Goal: Task Accomplishment & Management: Use online tool/utility

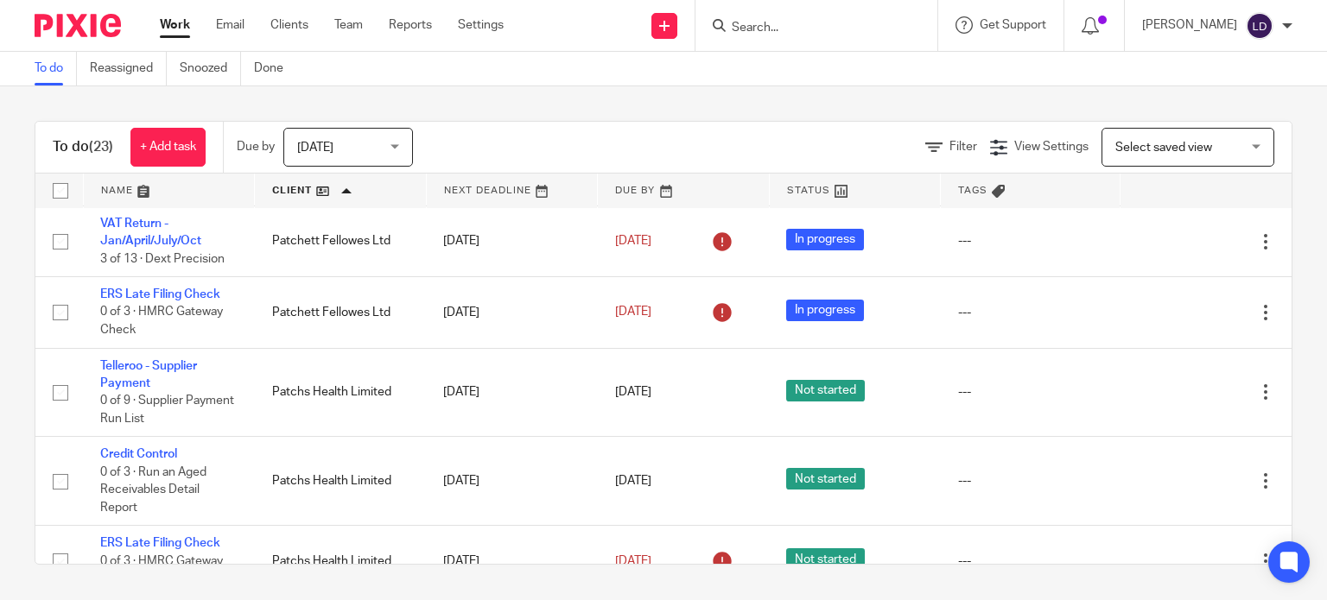
scroll to position [684, 0]
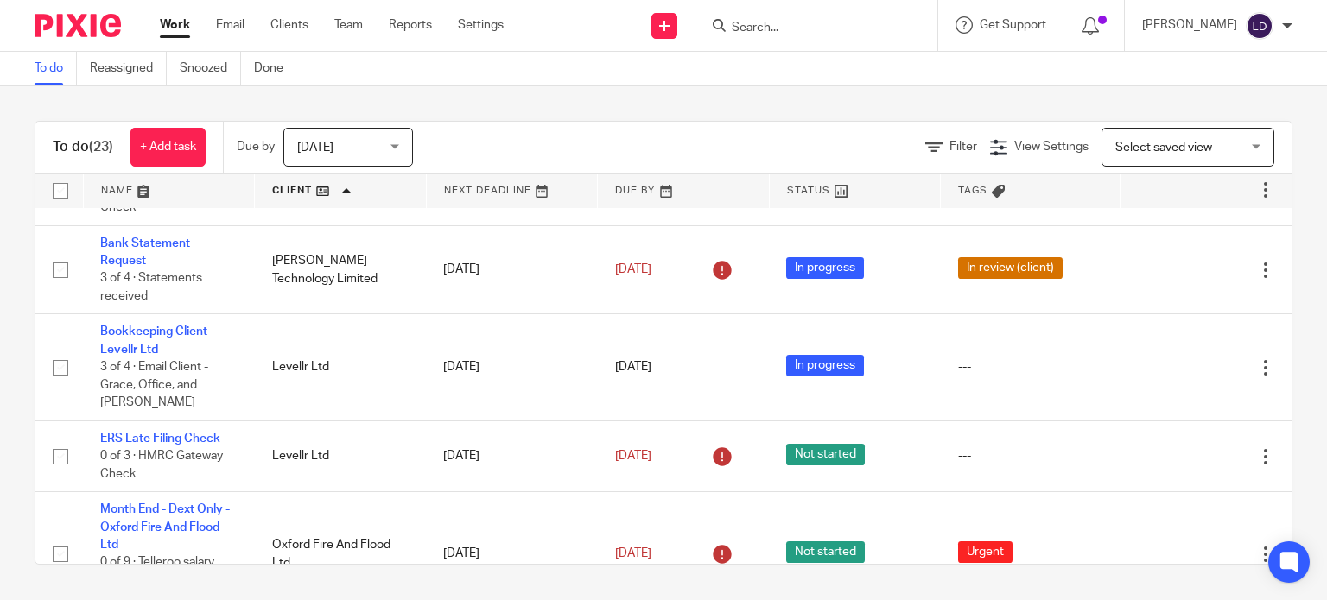
click at [789, 35] on form at bounding box center [822, 26] width 184 height 22
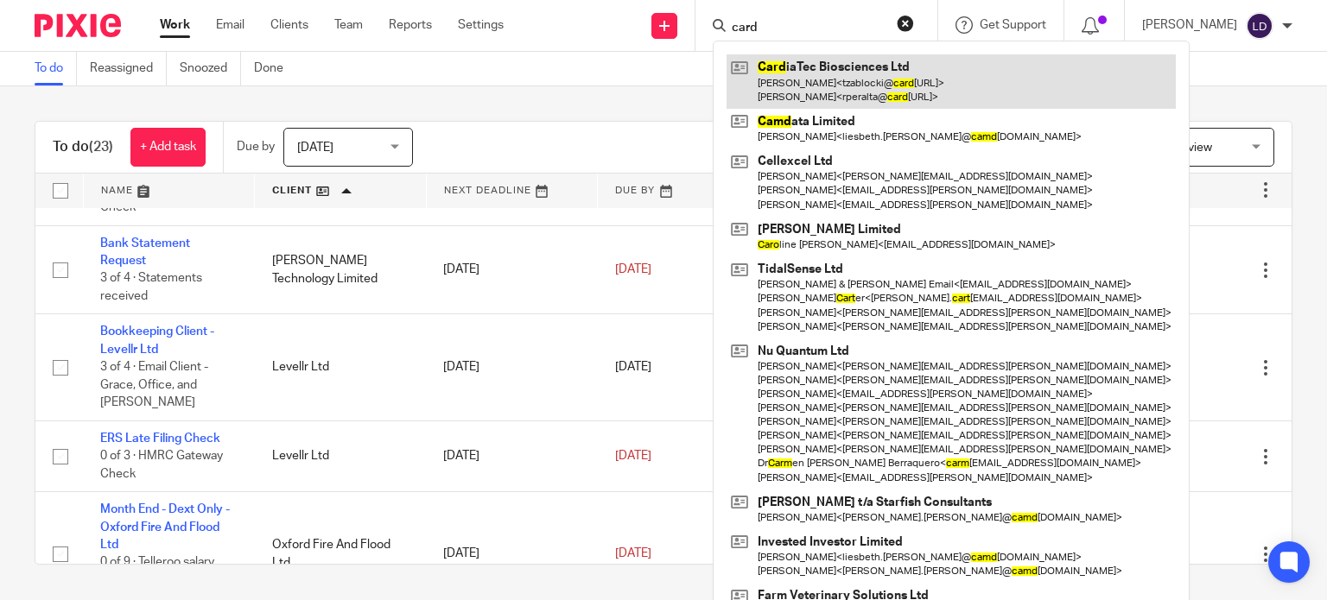
type input "card"
click at [822, 76] on link at bounding box center [951, 81] width 449 height 54
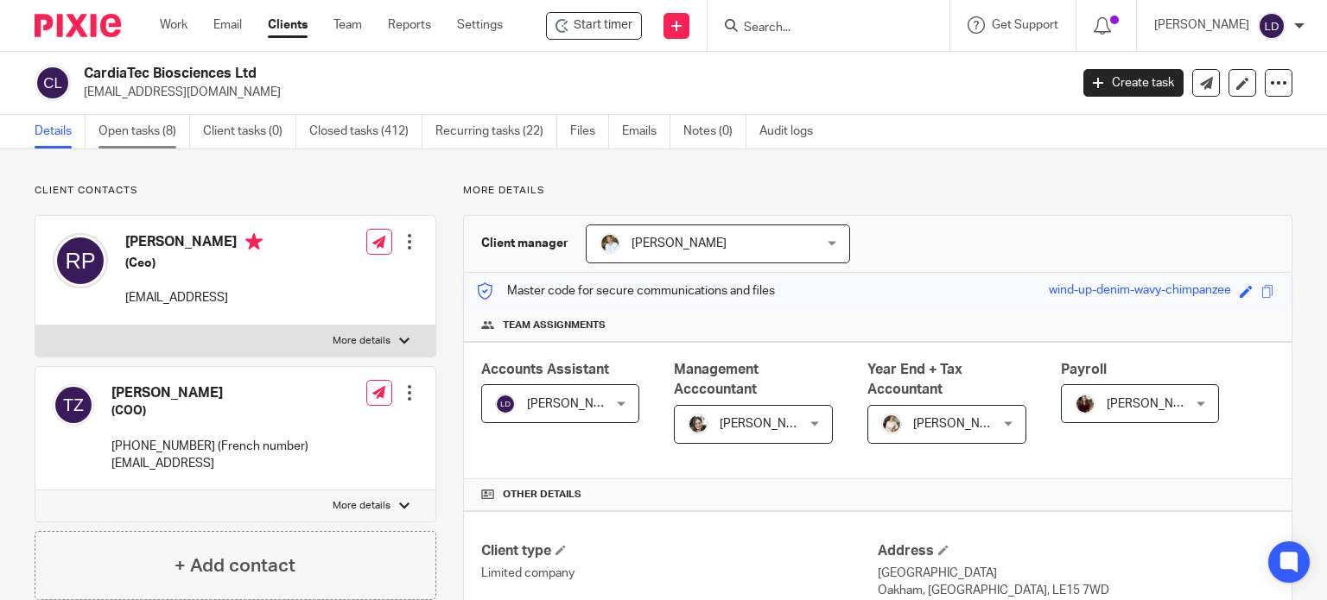
click at [149, 127] on link "Open tasks (8)" at bounding box center [144, 132] width 92 height 34
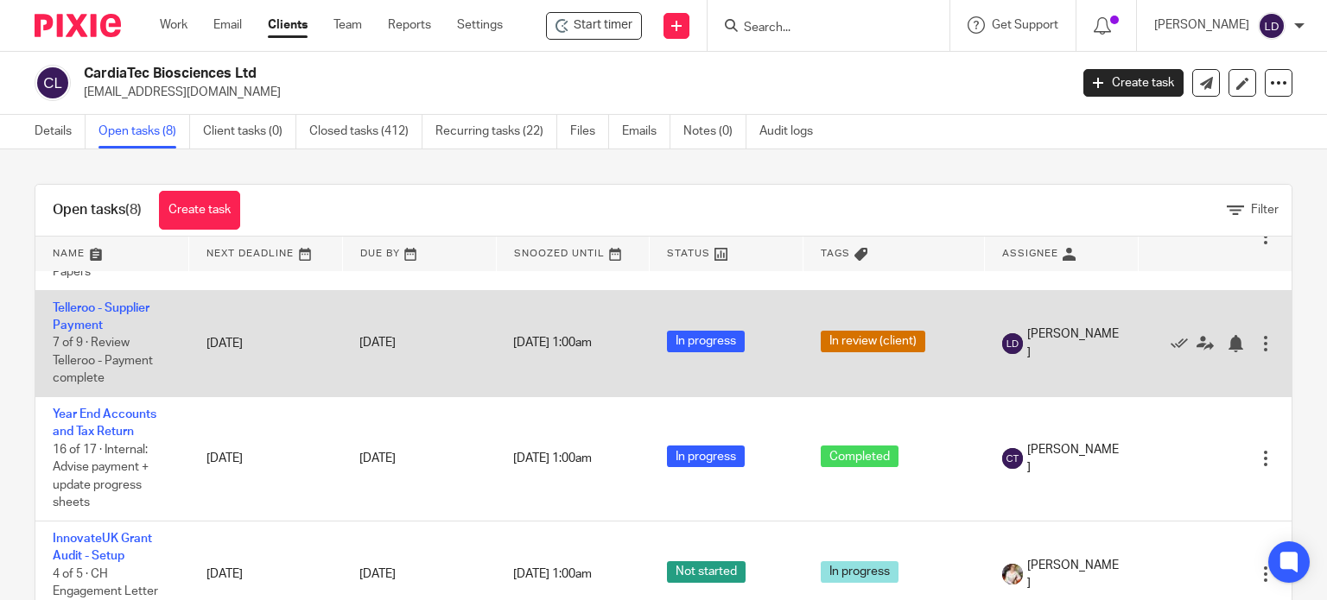
scroll to position [432, 0]
click at [129, 331] on link "Telleroo - Supplier Payment" at bounding box center [101, 316] width 97 height 29
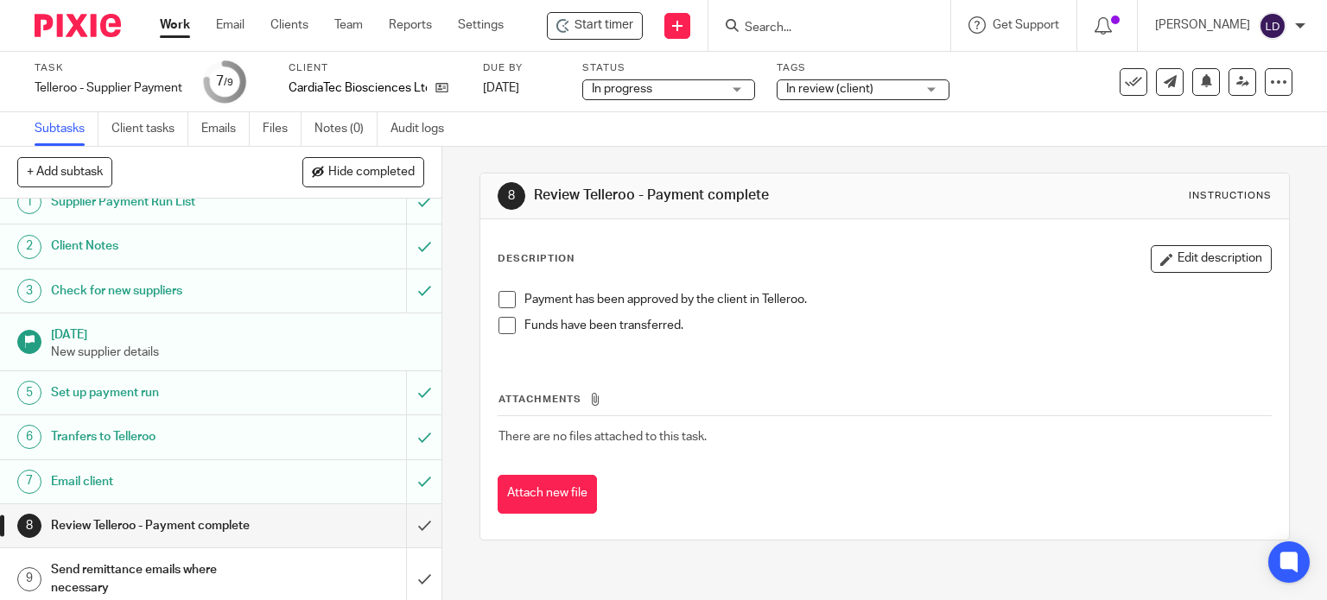
scroll to position [26, 0]
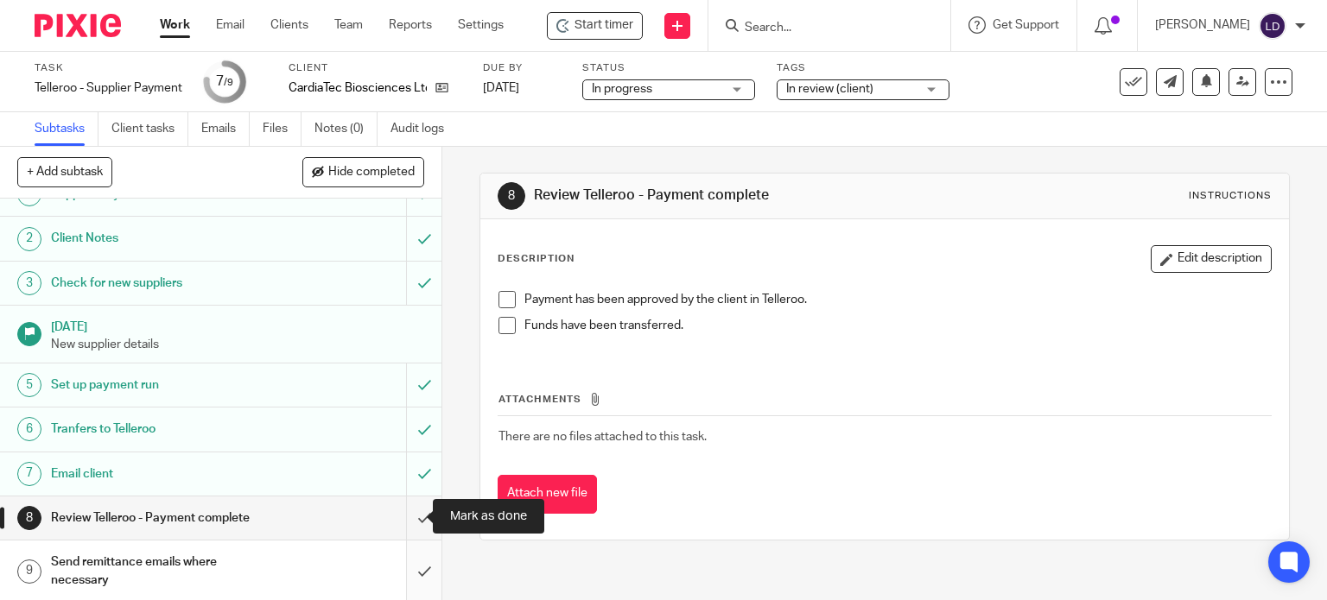
drag, startPoint x: 403, startPoint y: 516, endPoint x: 401, endPoint y: 542, distance: 26.0
click at [403, 518] on input "submit" at bounding box center [220, 518] width 441 height 43
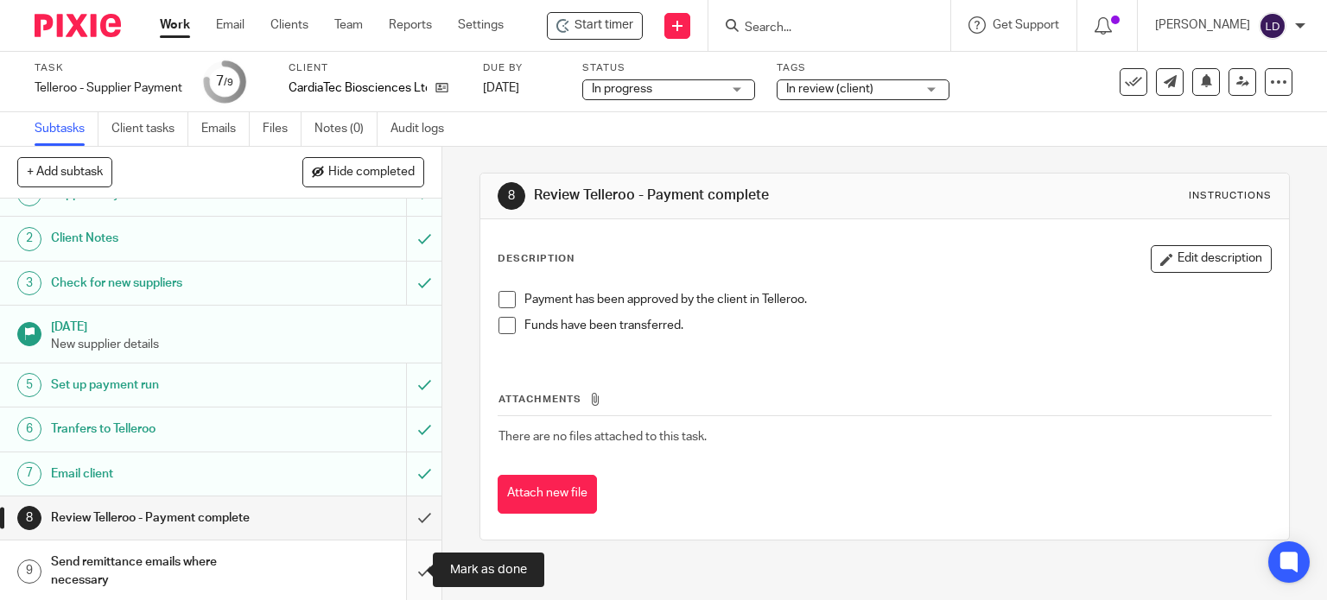
click at [401, 559] on input "submit" at bounding box center [220, 571] width 441 height 61
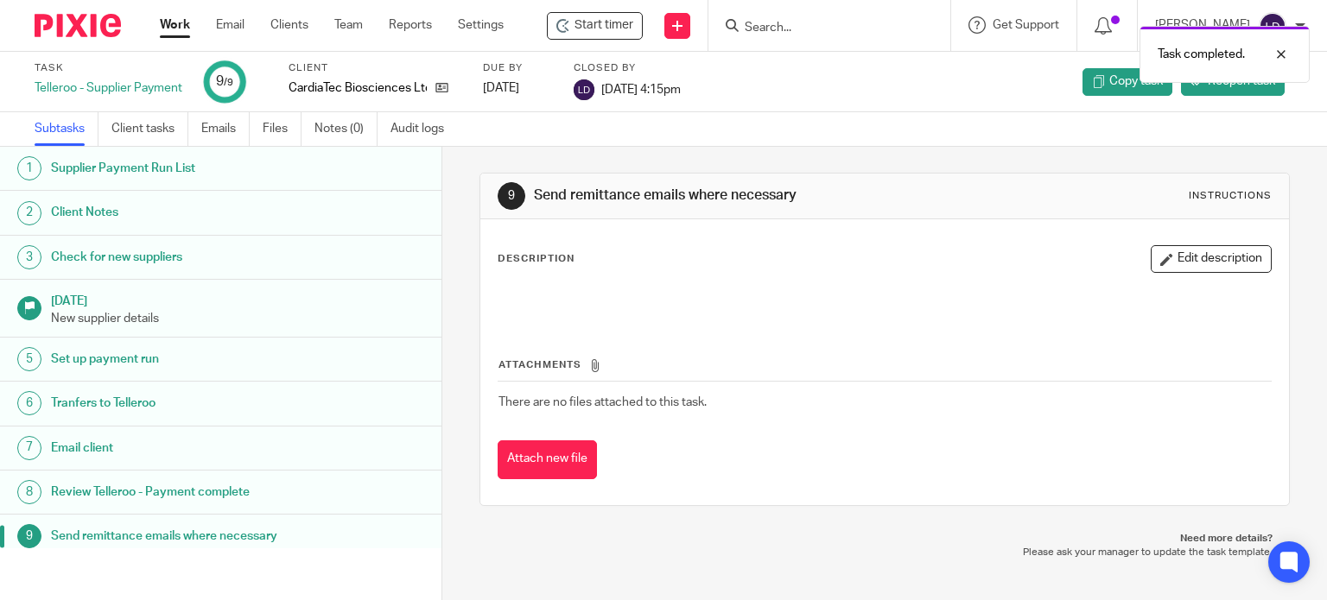
click at [173, 27] on link "Work" at bounding box center [175, 24] width 30 height 17
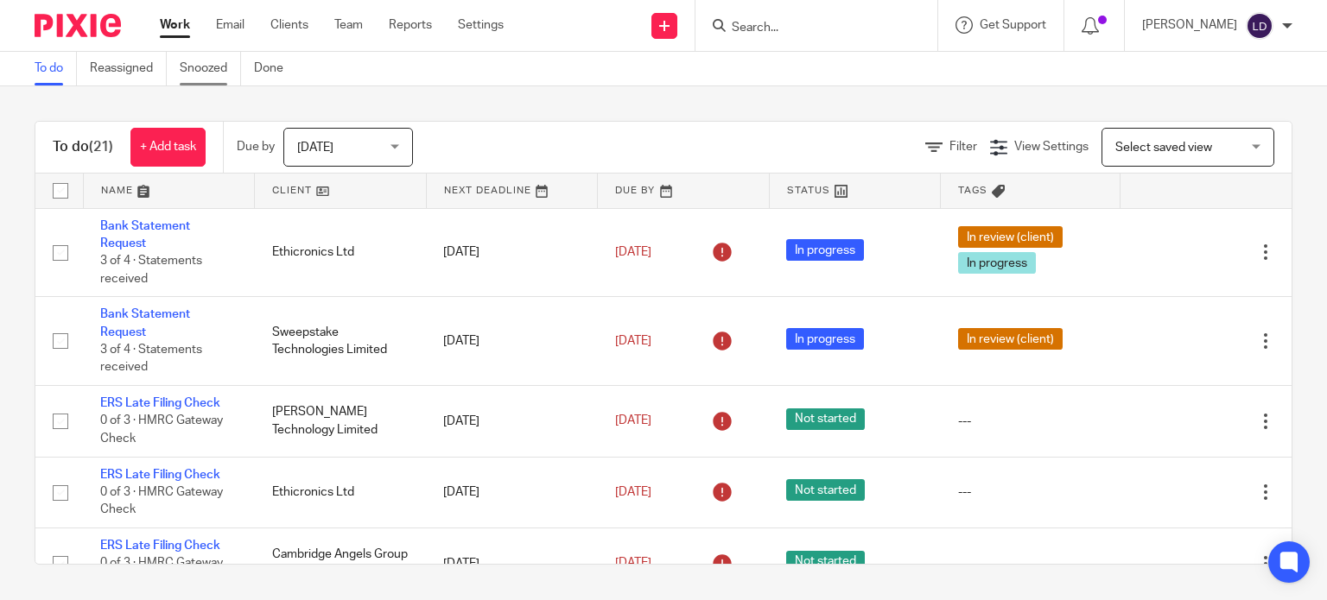
click at [211, 65] on link "Snoozed" at bounding box center [210, 69] width 61 height 34
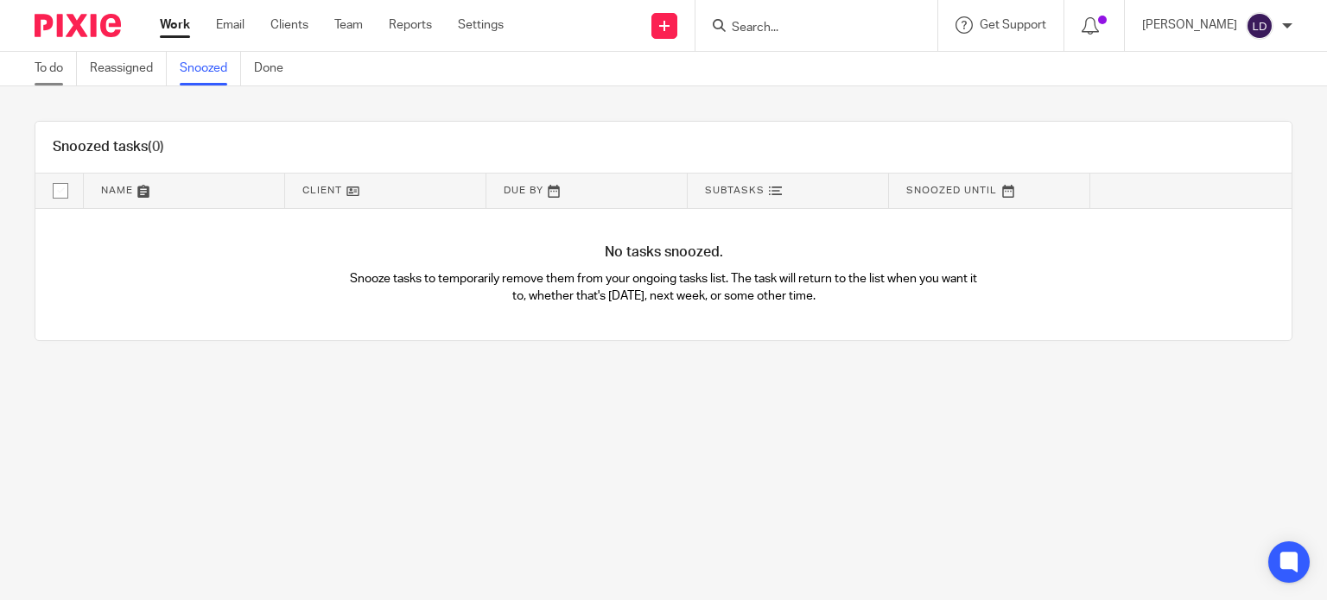
click at [46, 60] on link "To do" at bounding box center [56, 69] width 42 height 34
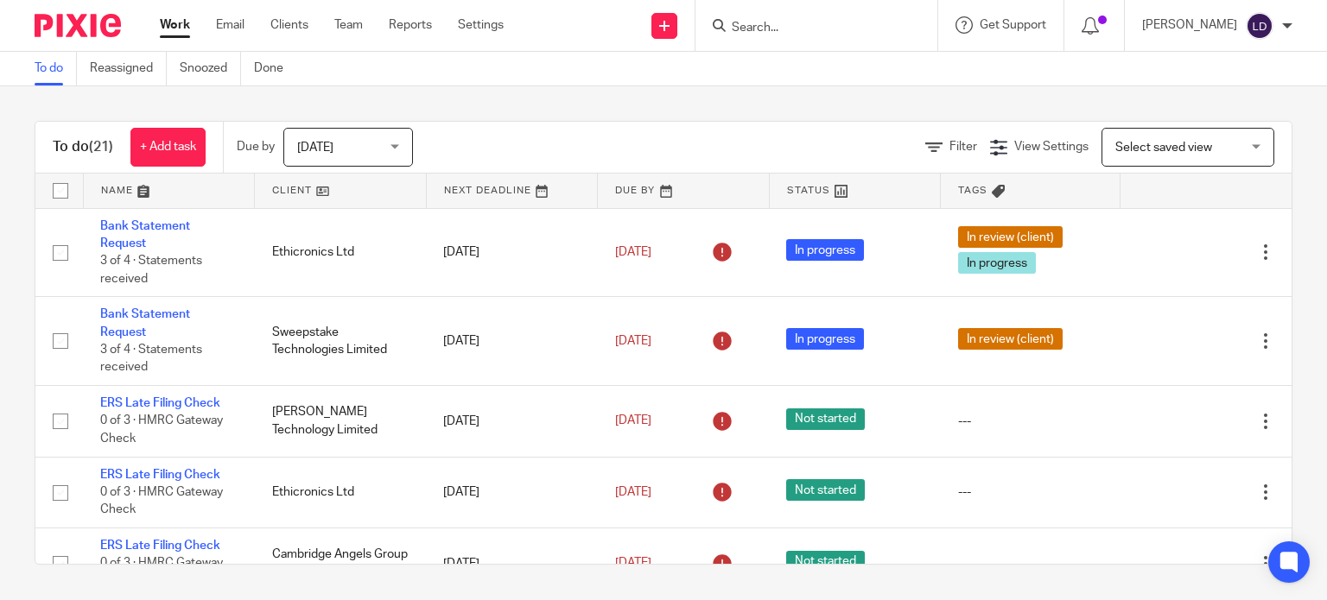
click at [319, 194] on link at bounding box center [340, 191] width 171 height 35
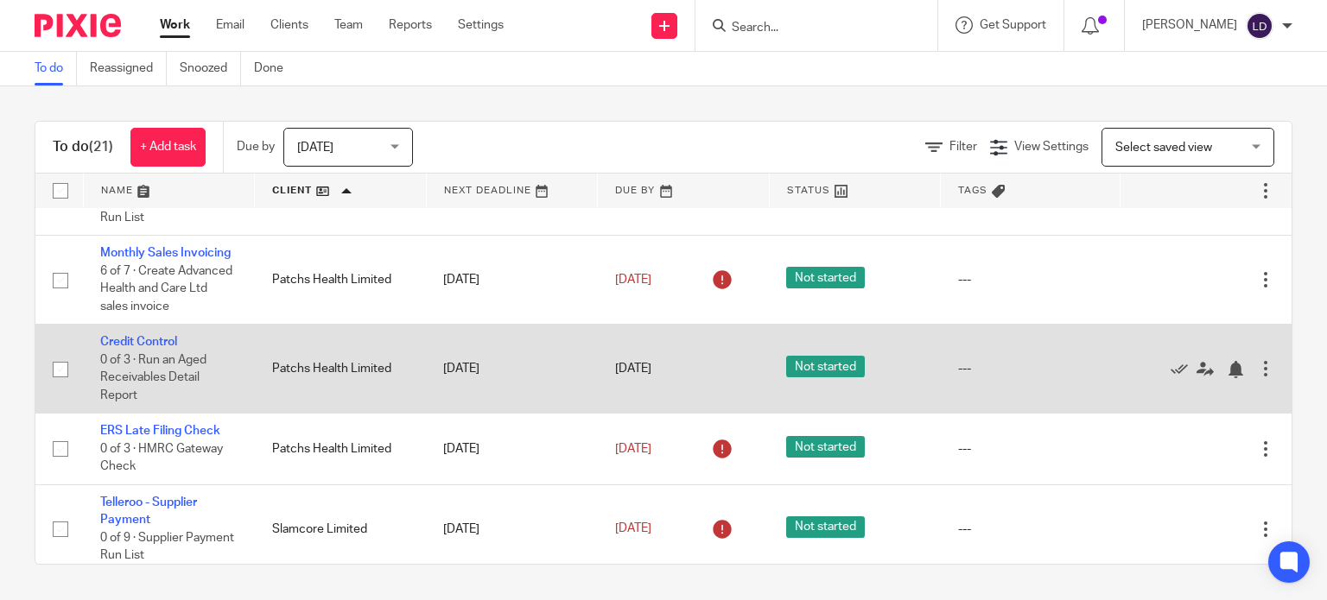
scroll to position [1405, 0]
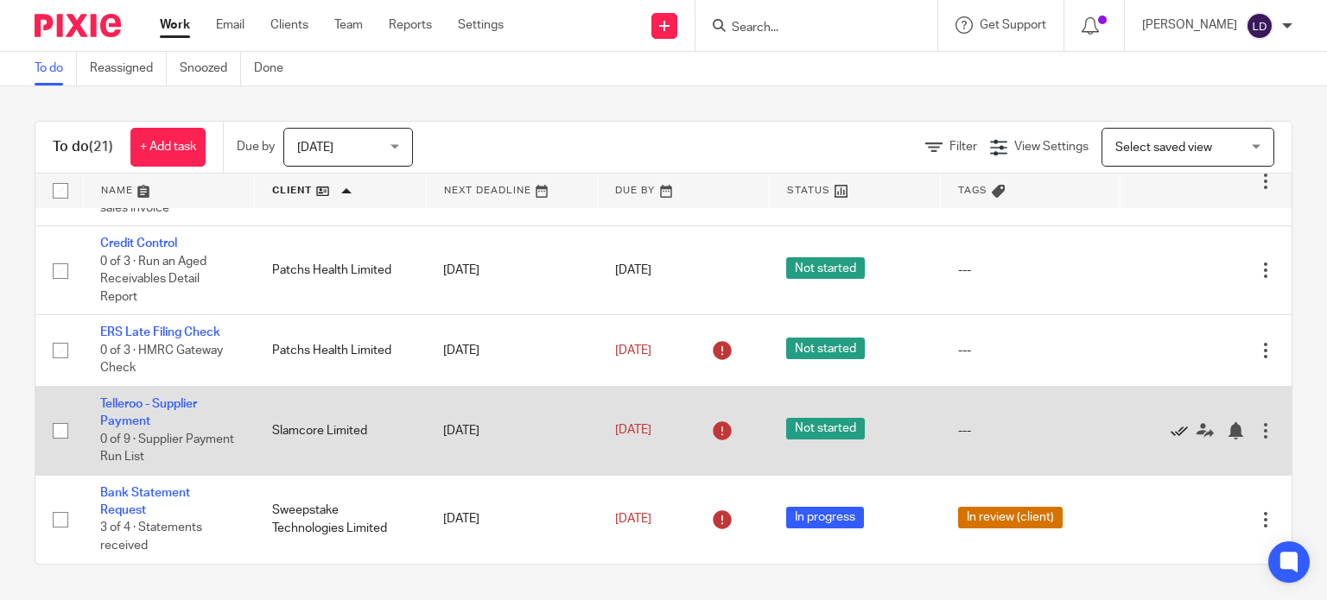
click at [1171, 431] on icon at bounding box center [1179, 430] width 17 height 17
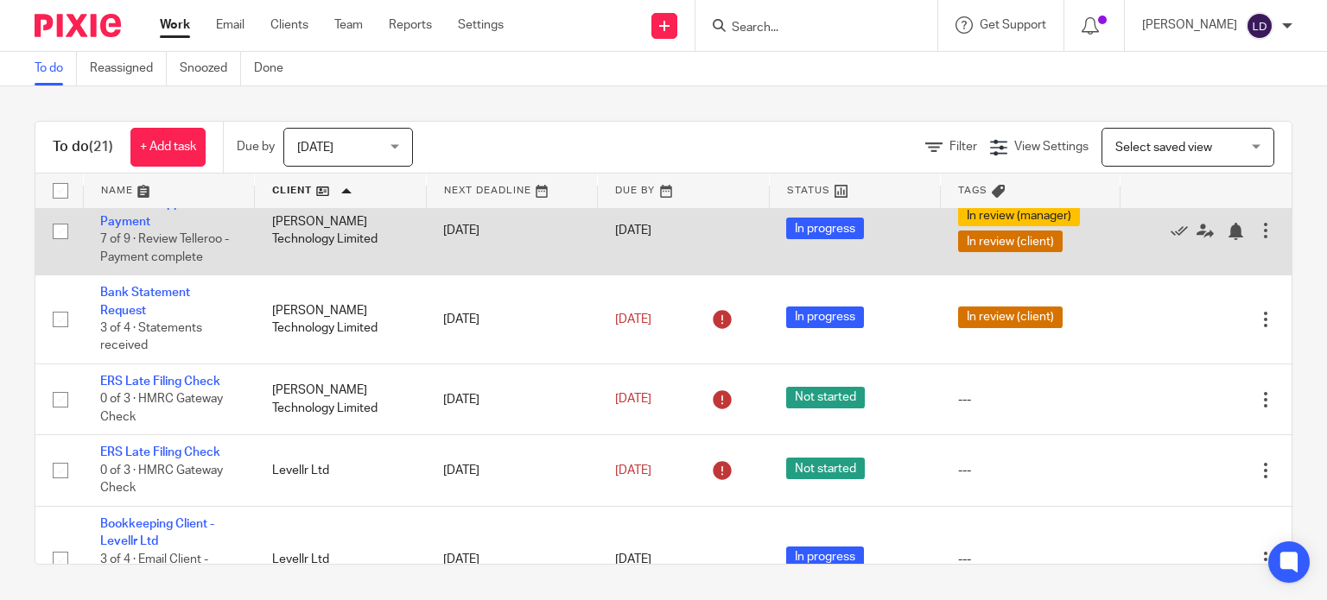
scroll to position [595, 0]
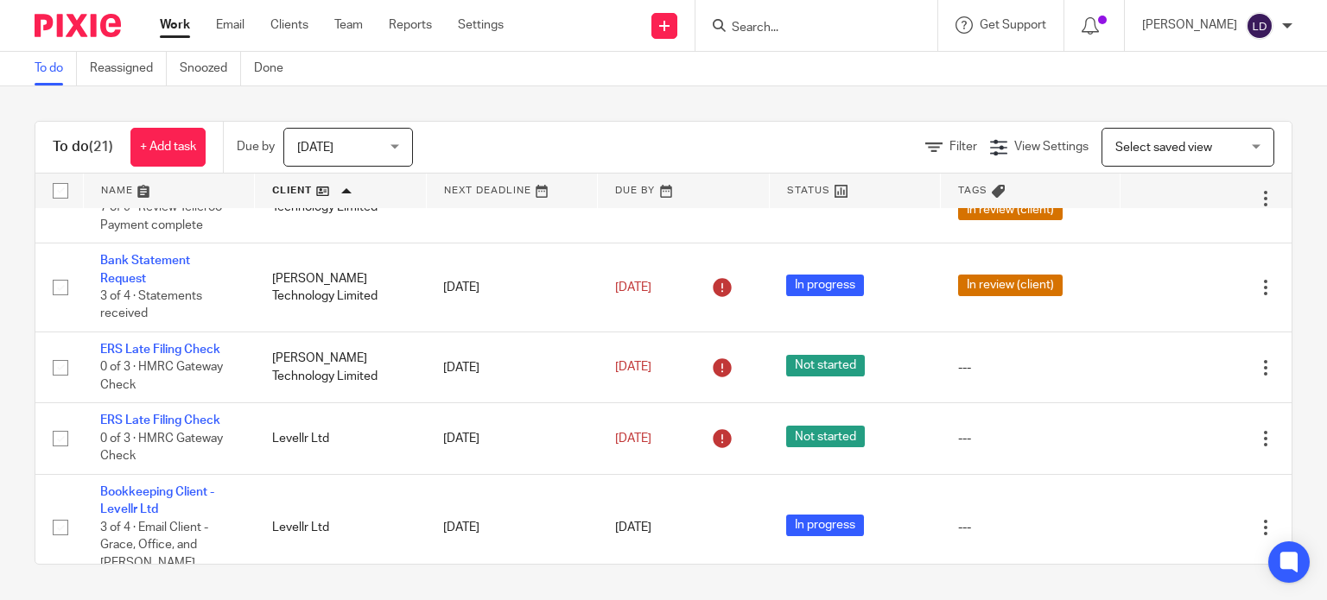
click at [753, 32] on input "Search" at bounding box center [808, 29] width 156 height 16
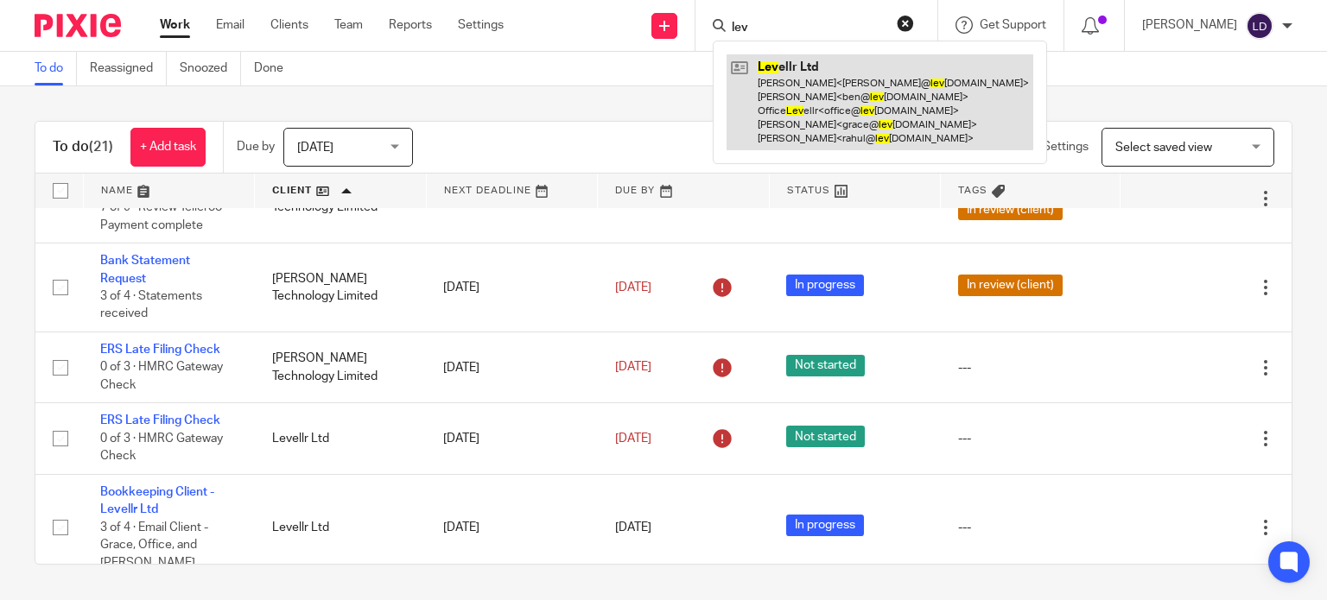
type input "lev"
click at [814, 73] on link at bounding box center [880, 102] width 307 height 96
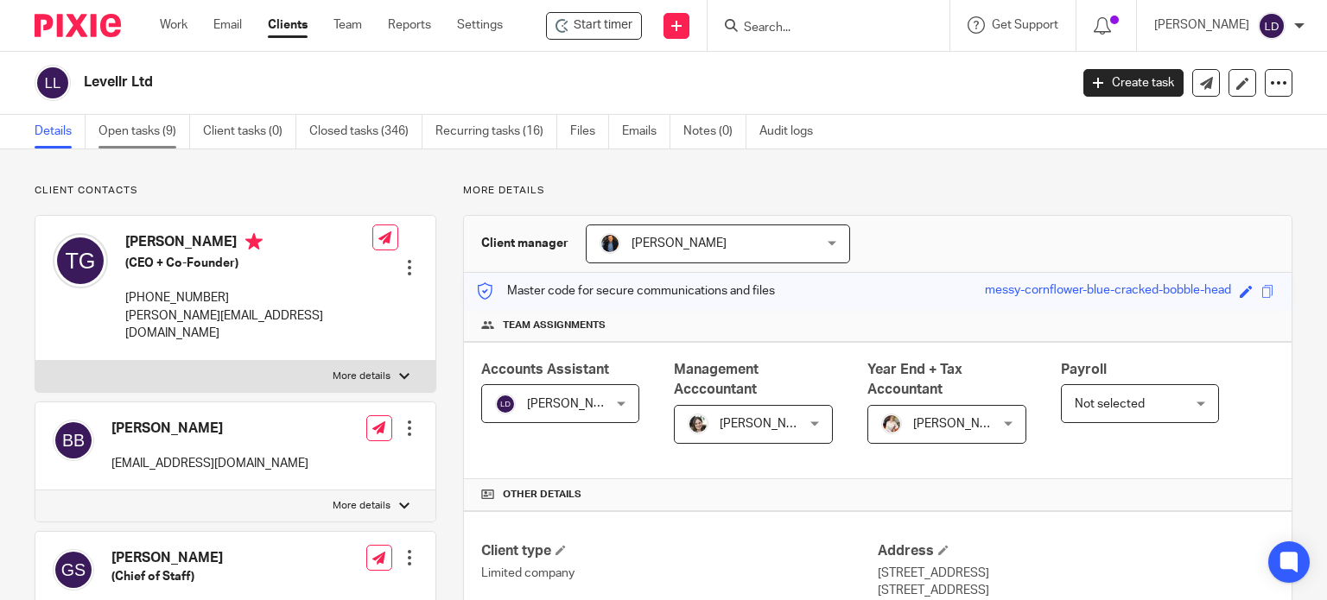
click at [124, 130] on link "Open tasks (9)" at bounding box center [144, 132] width 92 height 34
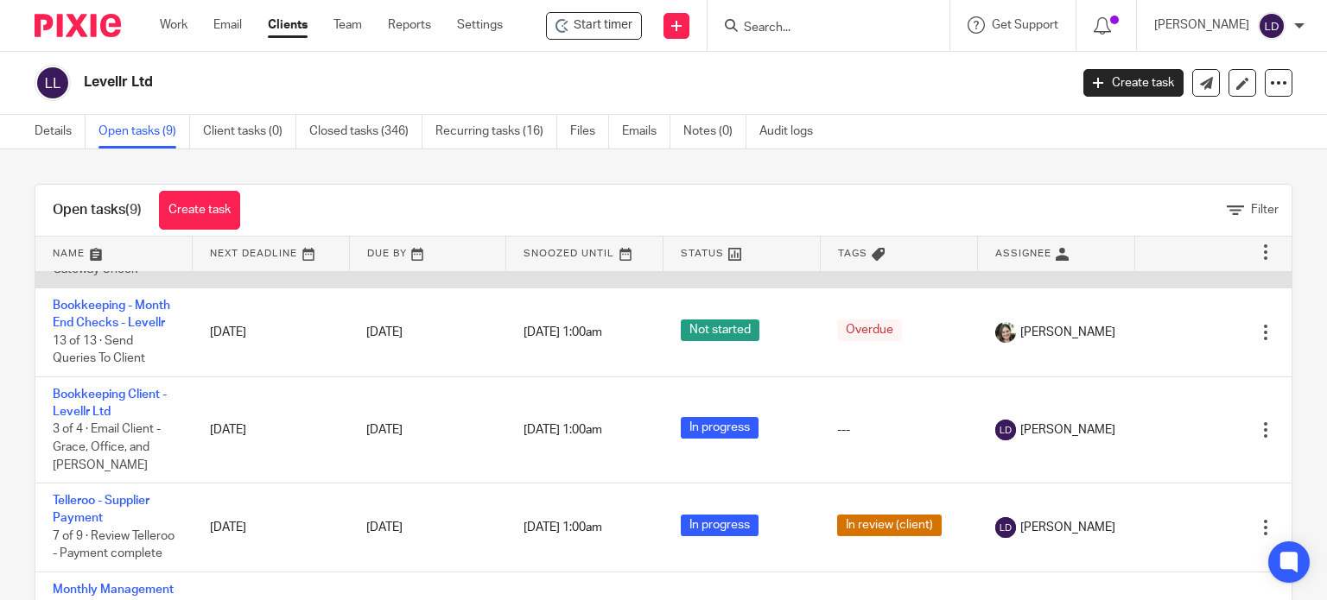
scroll to position [288, 0]
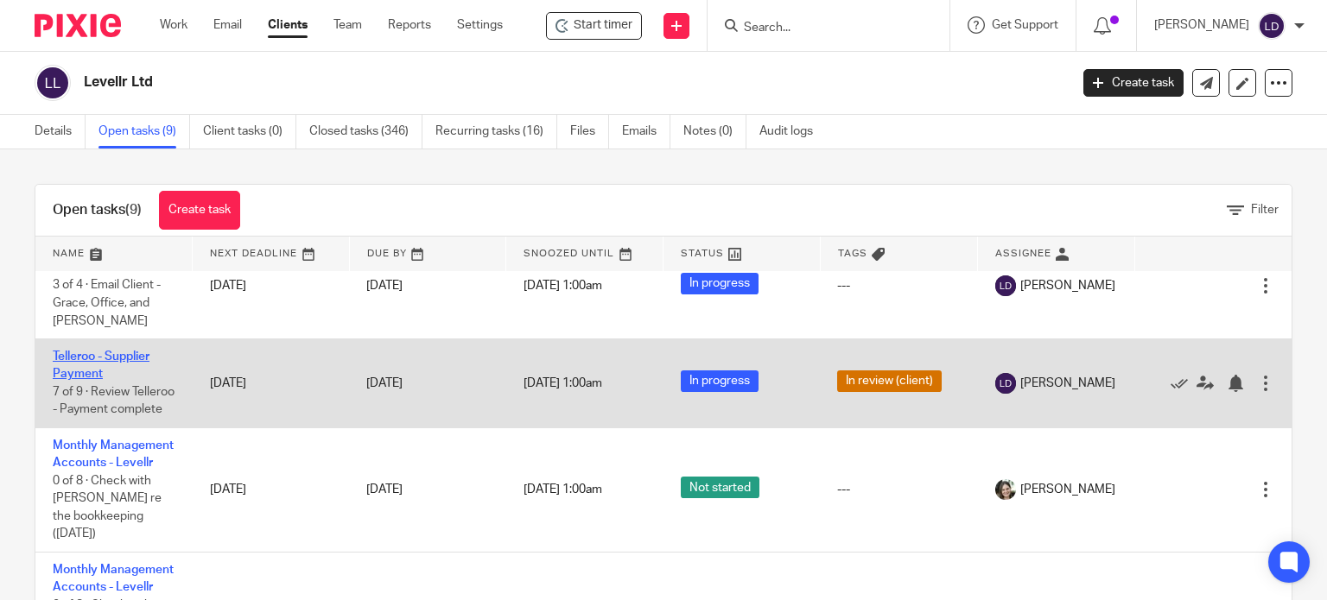
click at [147, 380] on link "Telleroo - Supplier Payment" at bounding box center [101, 365] width 97 height 29
click at [124, 401] on td "Telleroo - Supplier Payment 7 of 9 · Review Telleroo - Payment complete" at bounding box center [113, 384] width 157 height 89
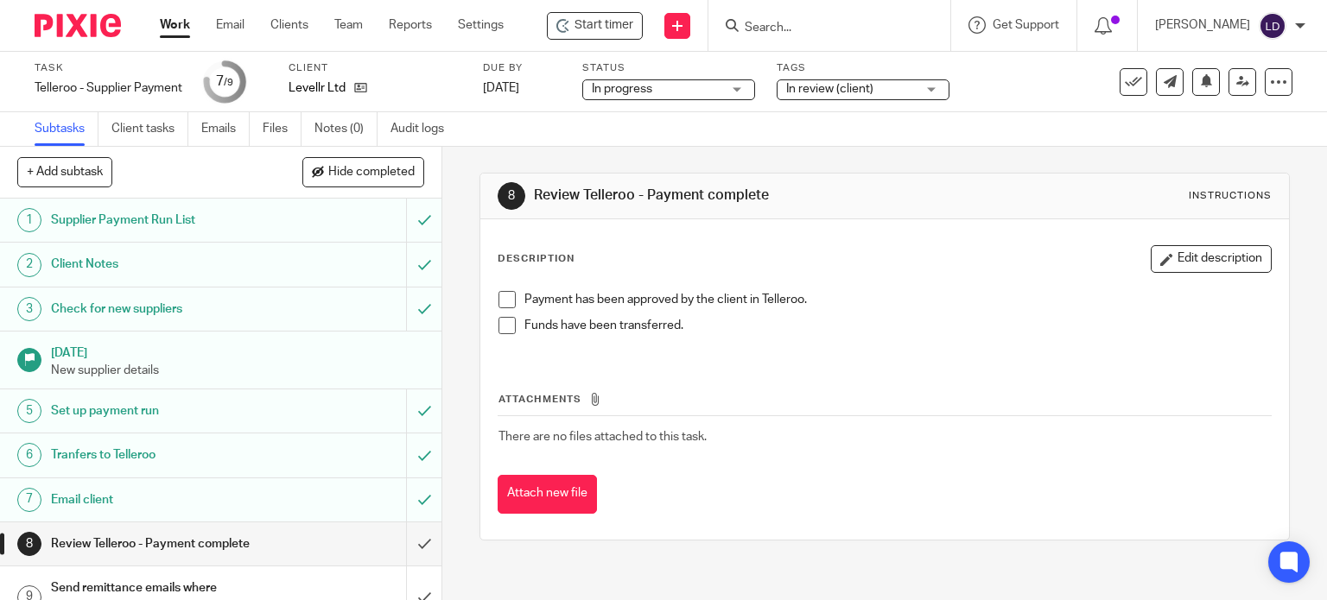
scroll to position [26, 0]
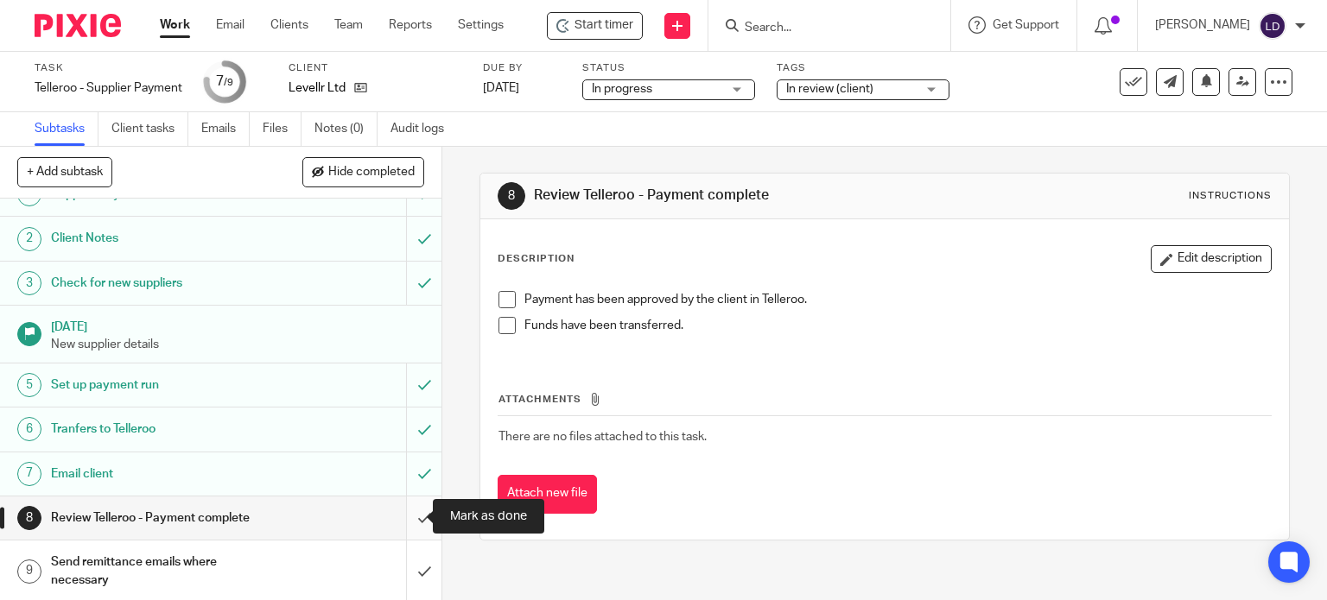
click at [404, 520] on input "submit" at bounding box center [220, 518] width 441 height 43
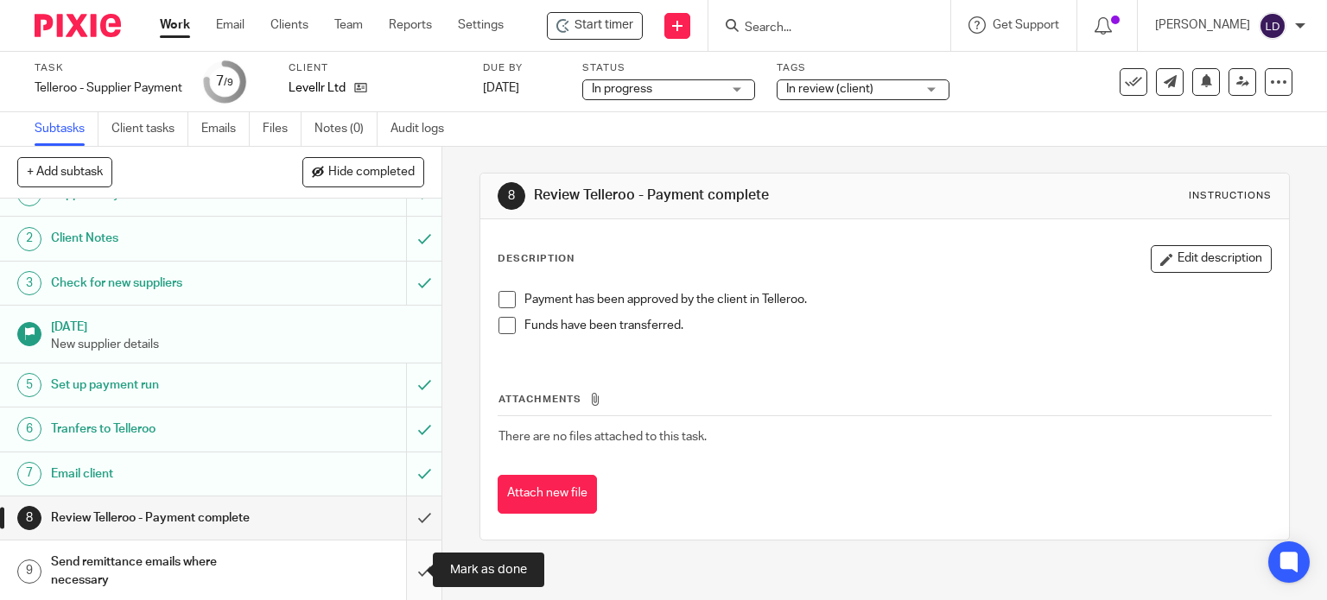
click at [415, 562] on input "submit" at bounding box center [220, 571] width 441 height 61
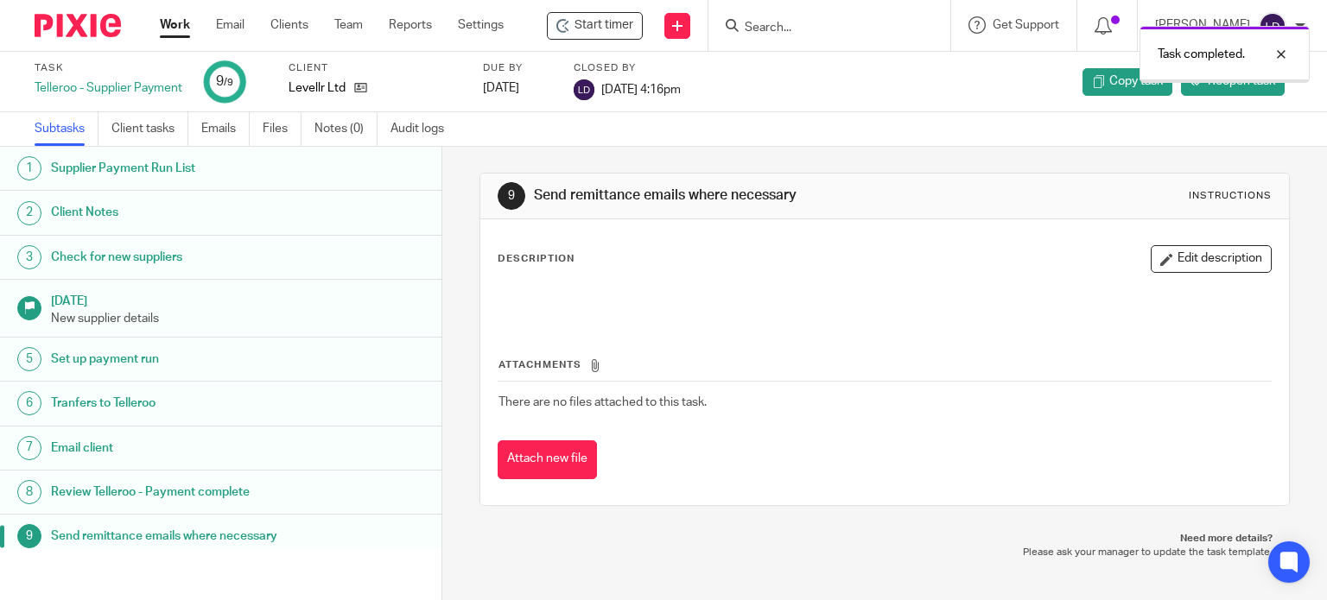
click at [185, 22] on link "Work" at bounding box center [175, 24] width 30 height 17
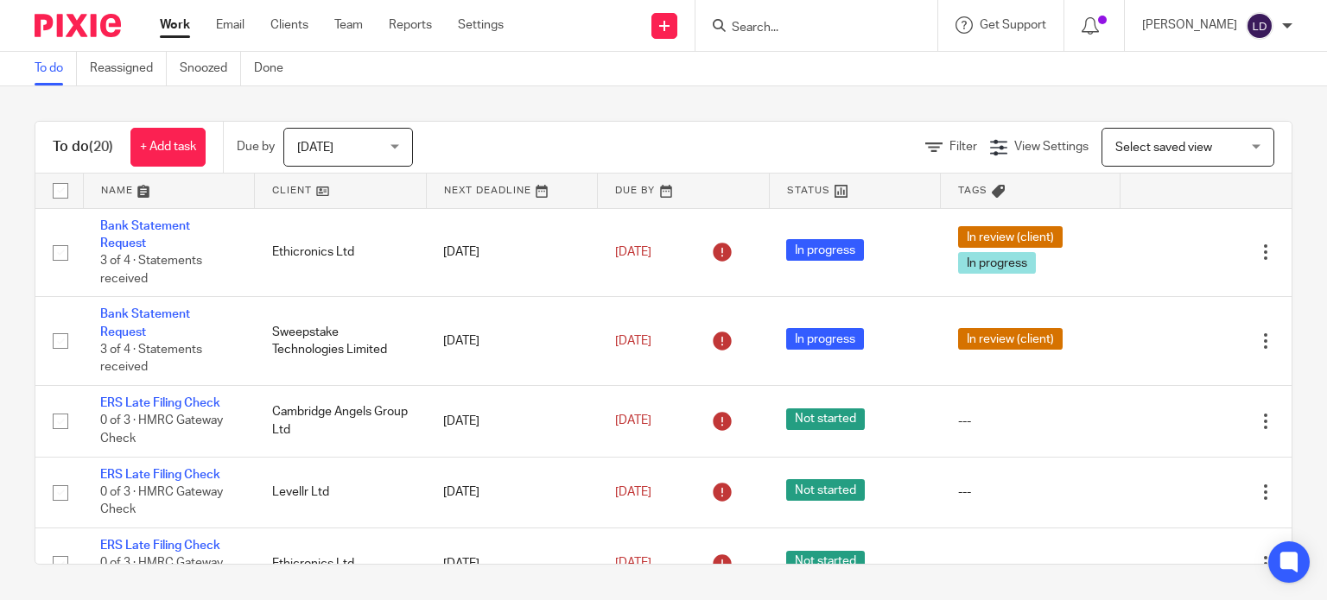
click at [295, 187] on link at bounding box center [340, 191] width 171 height 35
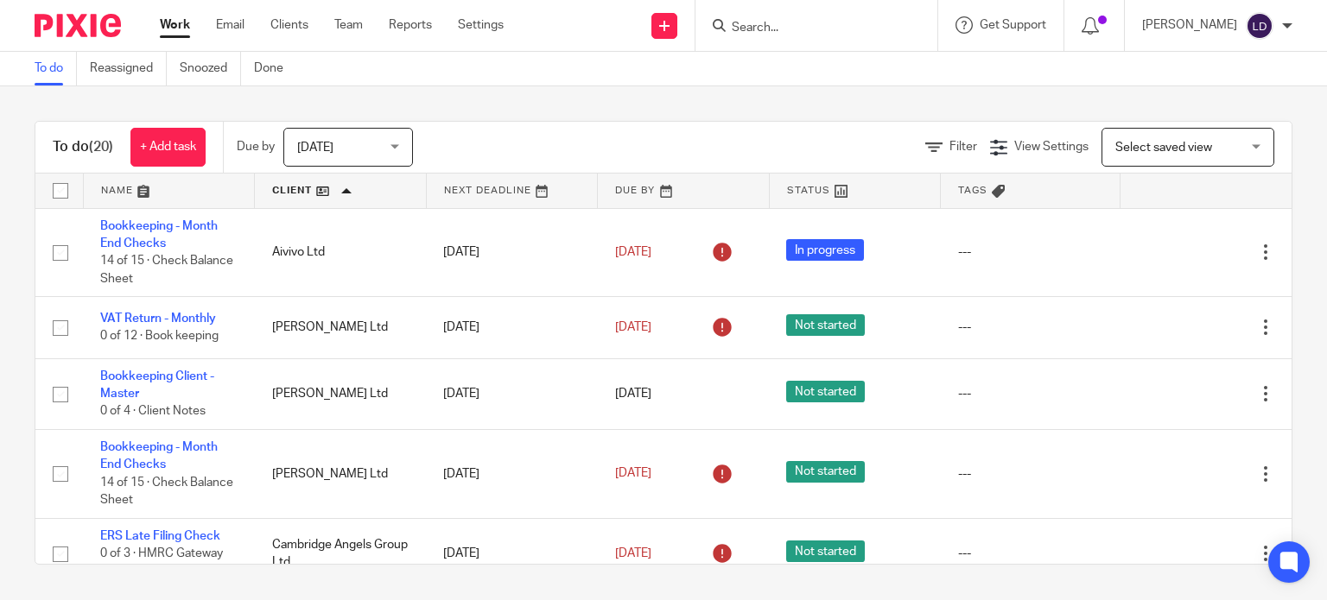
scroll to position [720, 0]
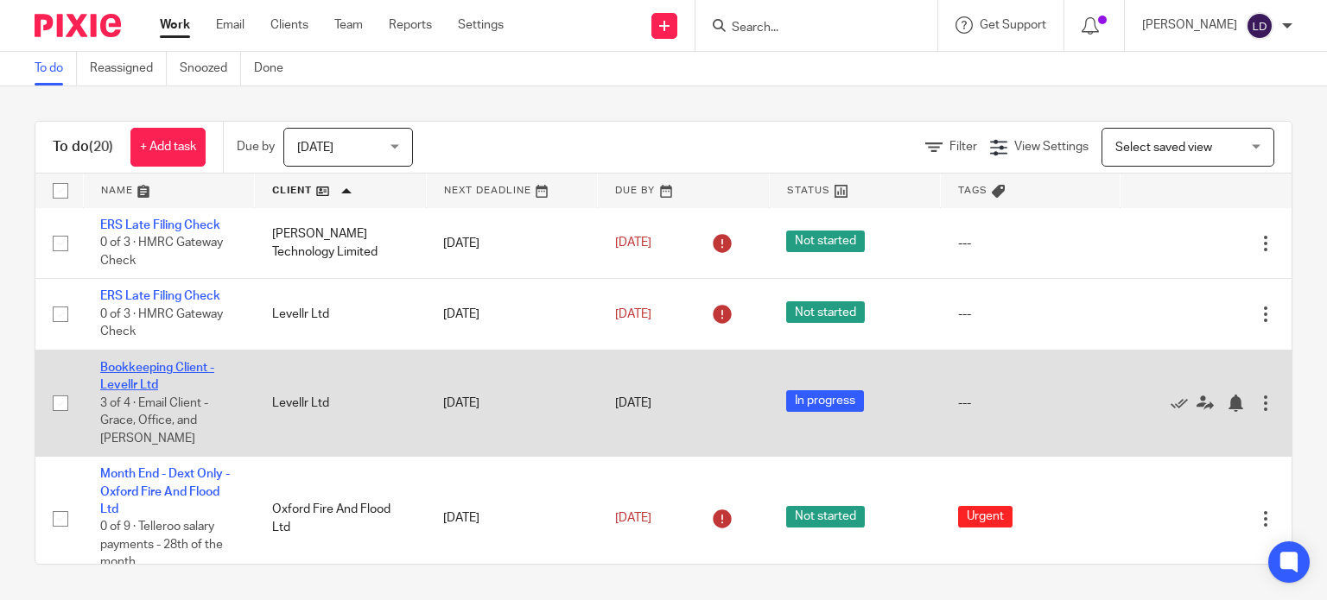
click at [190, 372] on link "Bookkeeping Client - Levellr Ltd" at bounding box center [157, 376] width 114 height 29
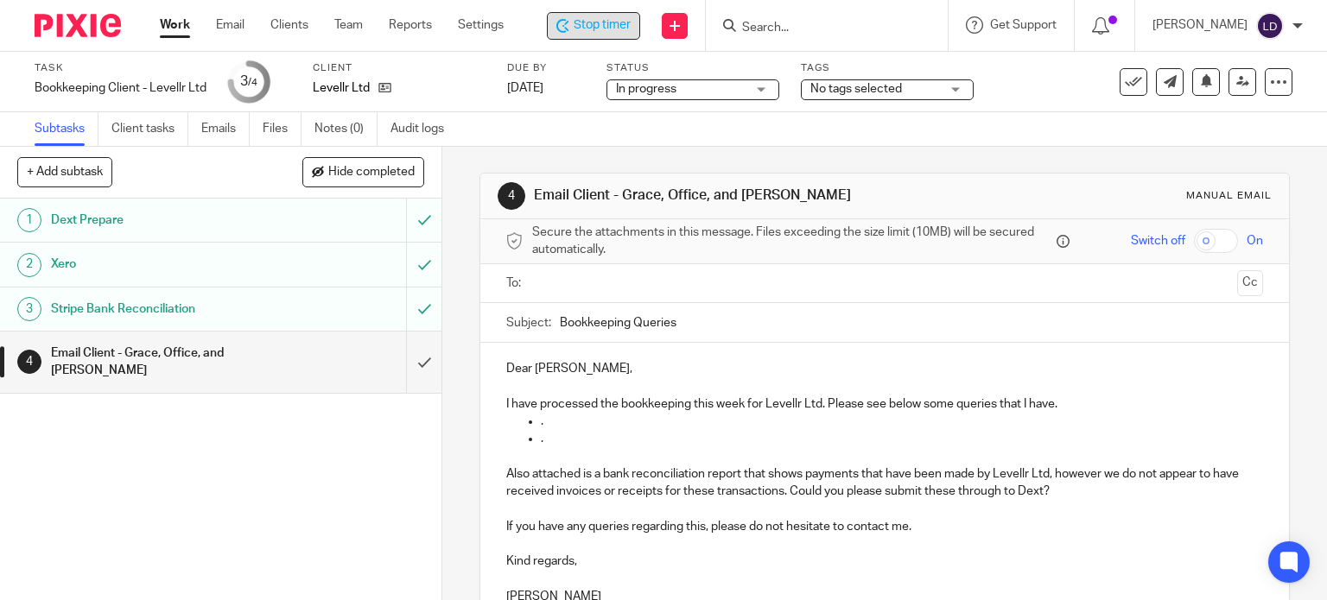
click at [598, 30] on span "Stop timer" at bounding box center [602, 25] width 57 height 18
click at [598, 30] on span "Start timer" at bounding box center [604, 25] width 59 height 18
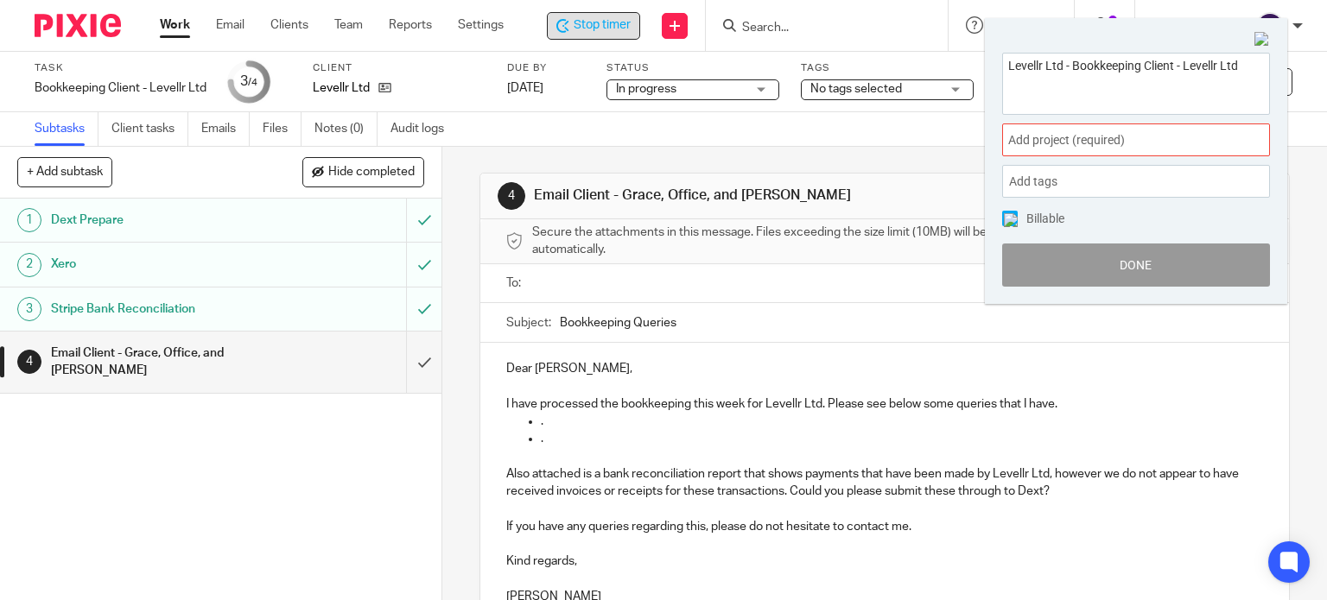
click at [1032, 149] on div "Add project (required) :" at bounding box center [1136, 140] width 268 height 33
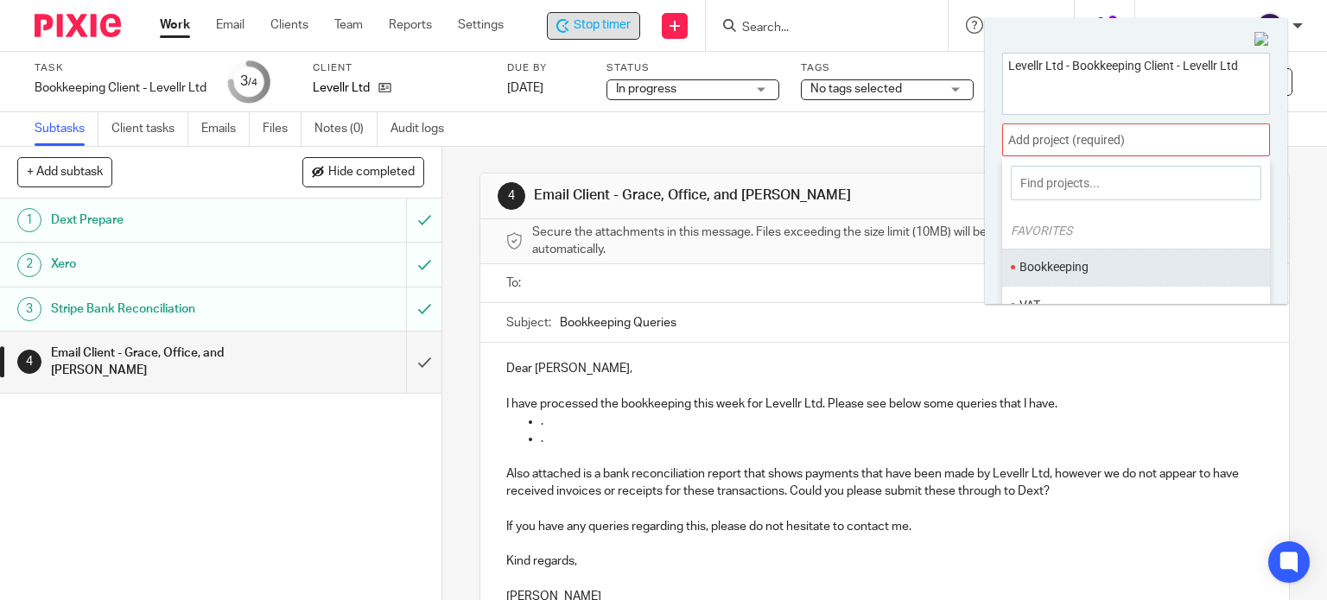
click at [1087, 258] on li "Bookkeeping" at bounding box center [1132, 267] width 225 height 18
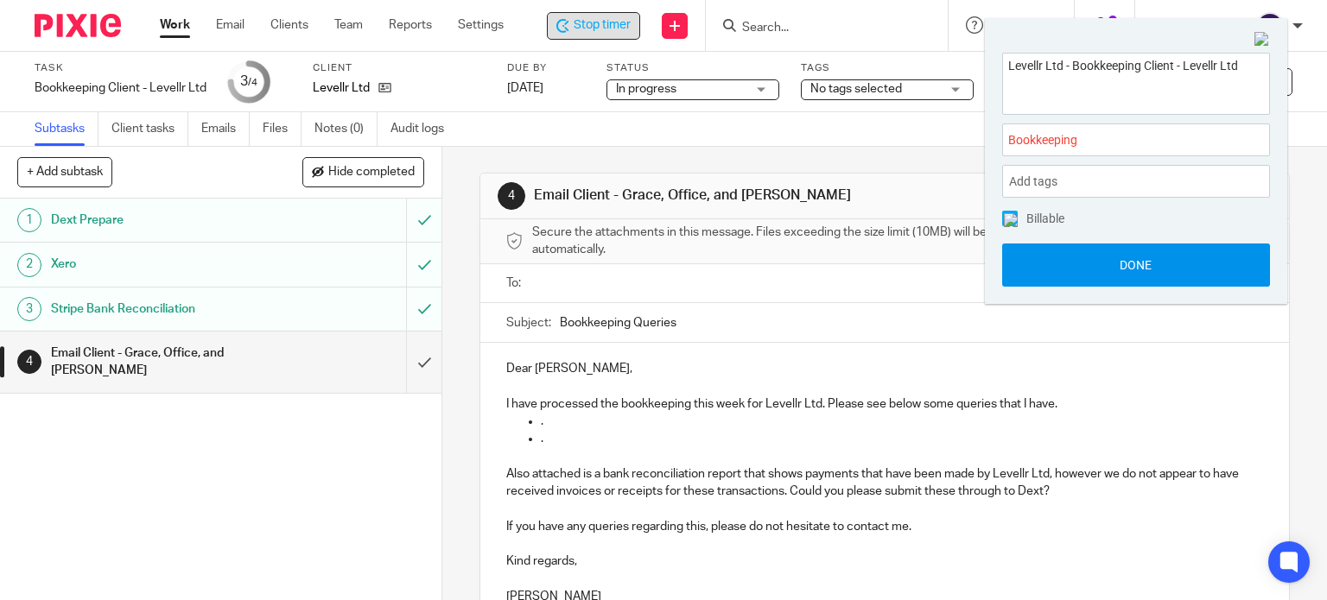
click at [1118, 283] on button "Done" at bounding box center [1136, 265] width 268 height 43
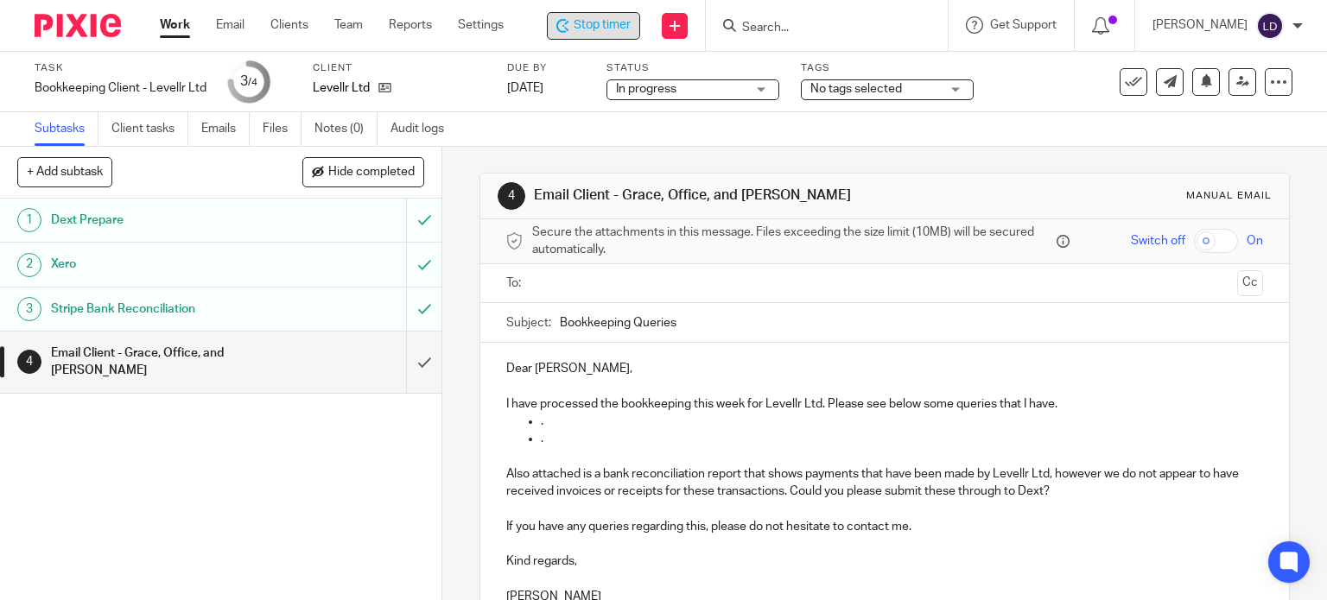
click at [619, 275] on input "text" at bounding box center [884, 284] width 692 height 20
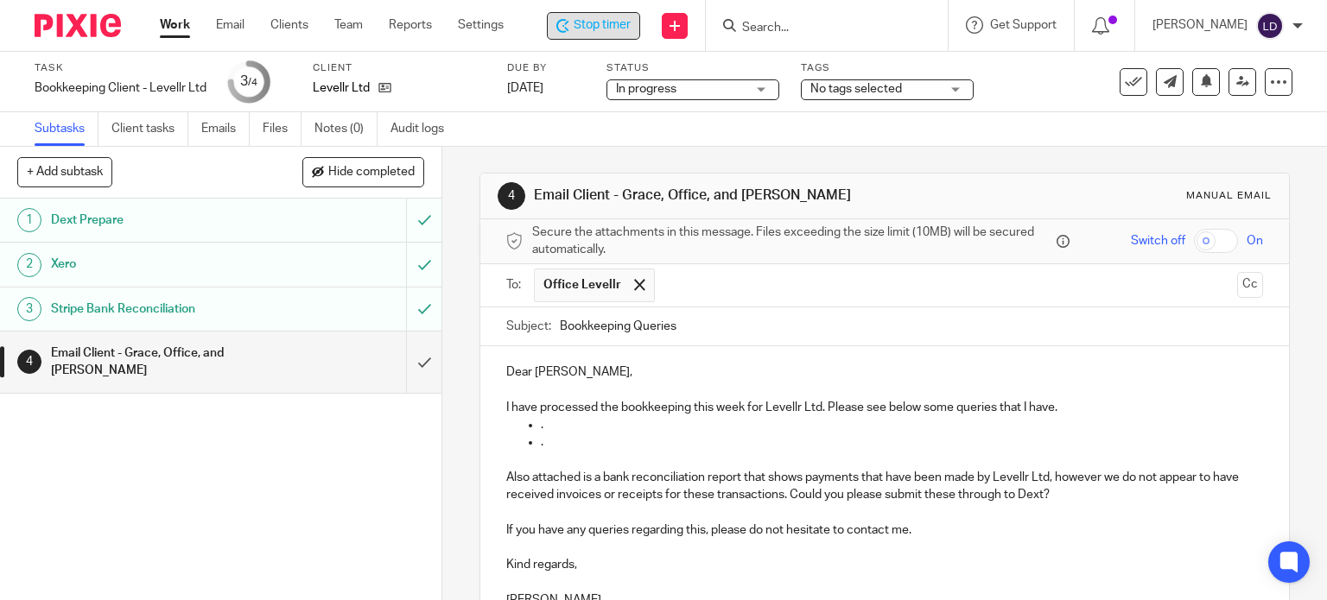
click at [729, 297] on input "text" at bounding box center [947, 286] width 567 height 34
click at [808, 283] on input "text" at bounding box center [1019, 286] width 422 height 34
drag, startPoint x: 551, startPoint y: 369, endPoint x: 486, endPoint y: 334, distance: 74.2
click at [480, 362] on div "Dear Tom, I have processed the bookkeeping this week for Levellr Ltd. Please se…" at bounding box center [885, 484] width 810 height 276
click at [1077, 401] on p "I have processed the bookkeeping this week for Levellr Ltd. Please see below so…" at bounding box center [885, 407] width 758 height 17
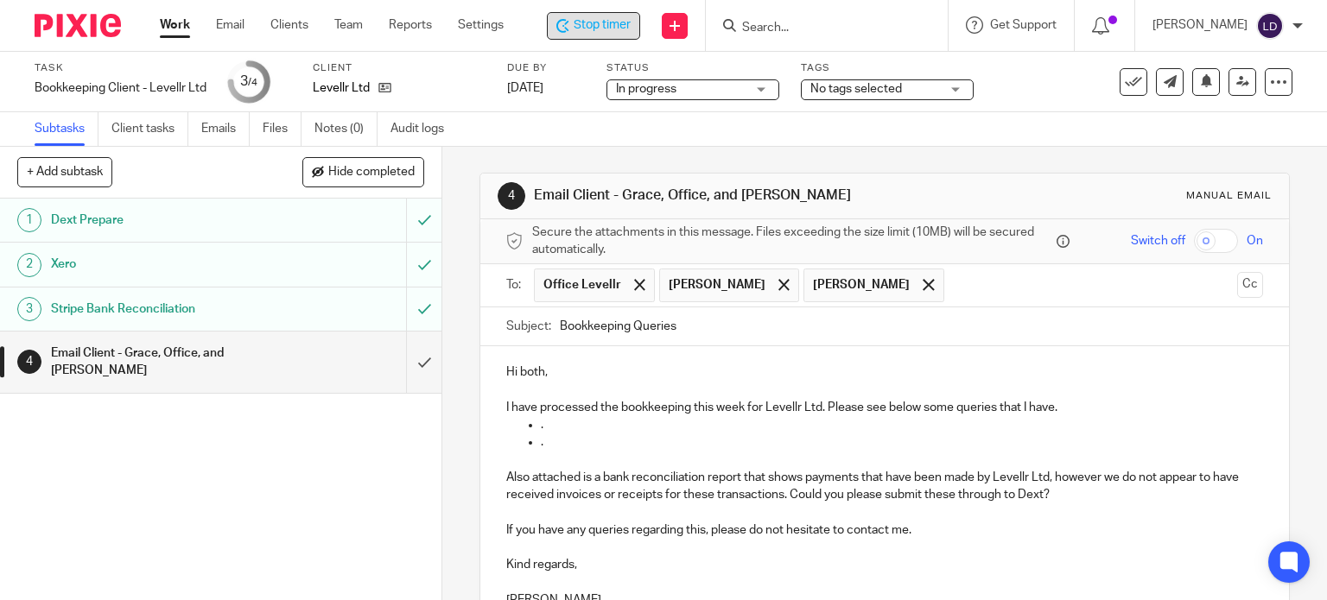
click at [613, 22] on span "Stop timer" at bounding box center [602, 25] width 57 height 18
click at [1201, 38] on div "Lewis Darlington" at bounding box center [1230, 26] width 150 height 28
click at [1222, 123] on span "Logout" at bounding box center [1222, 120] width 39 height 12
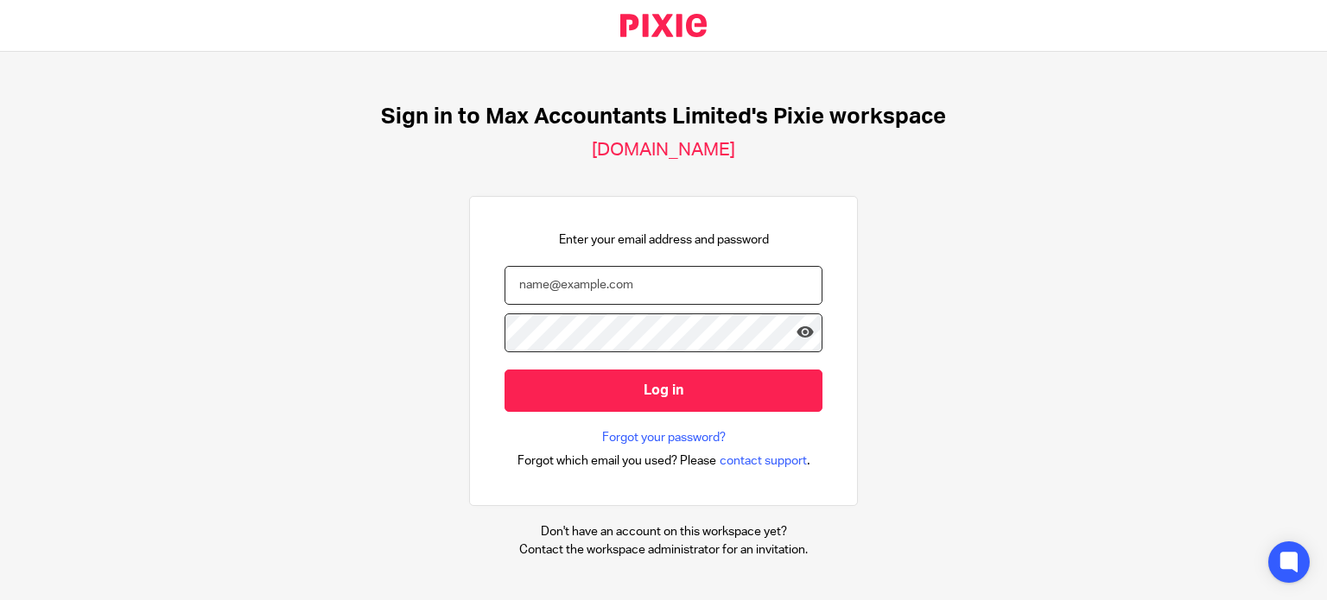
type input "[PERSON_NAME][EMAIL_ADDRESS][DOMAIN_NAME]"
